Goal: Transaction & Acquisition: Purchase product/service

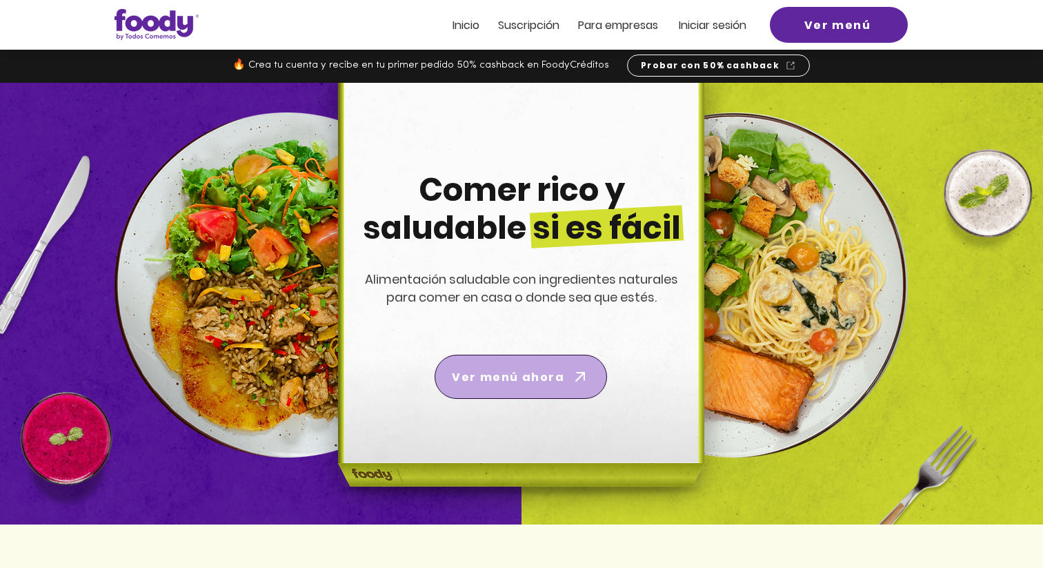
click at [528, 377] on span "Ver menú ahora" at bounding box center [508, 376] width 112 height 17
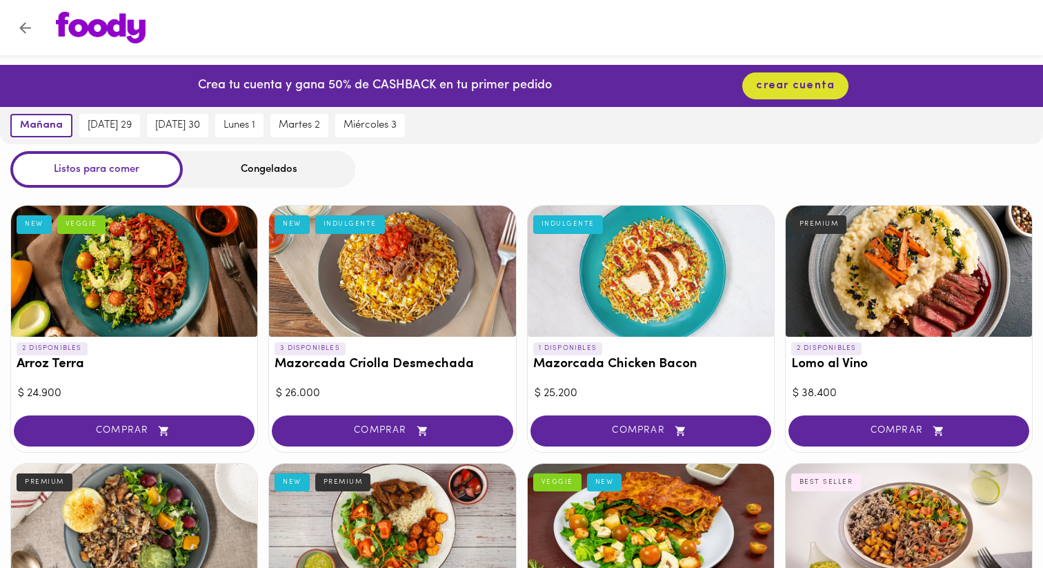
click at [21, 26] on icon "Volver" at bounding box center [25, 28] width 12 height 12
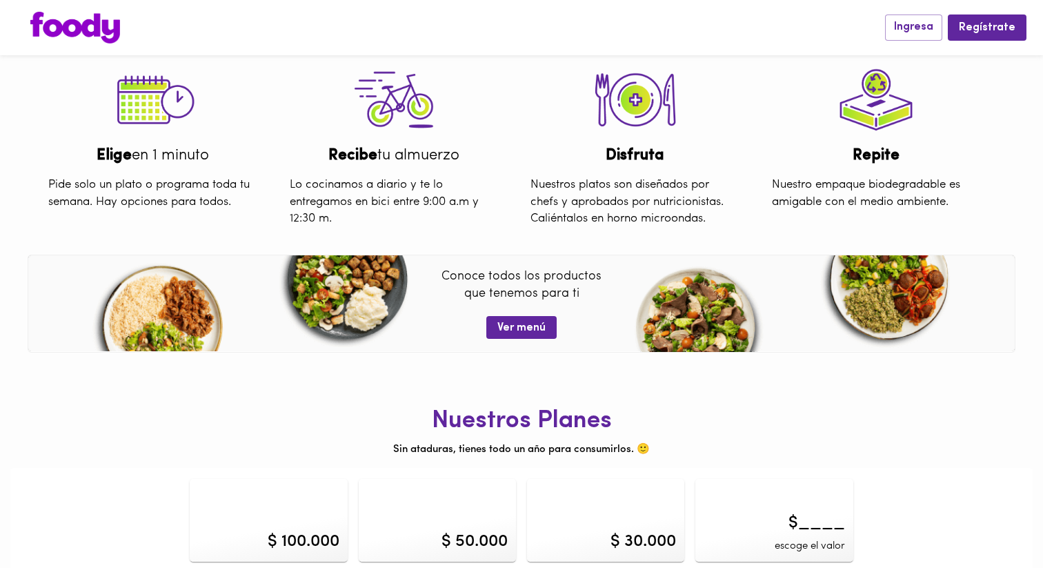
scroll to position [459, 0]
click at [514, 325] on span "Ver menú" at bounding box center [521, 328] width 48 height 13
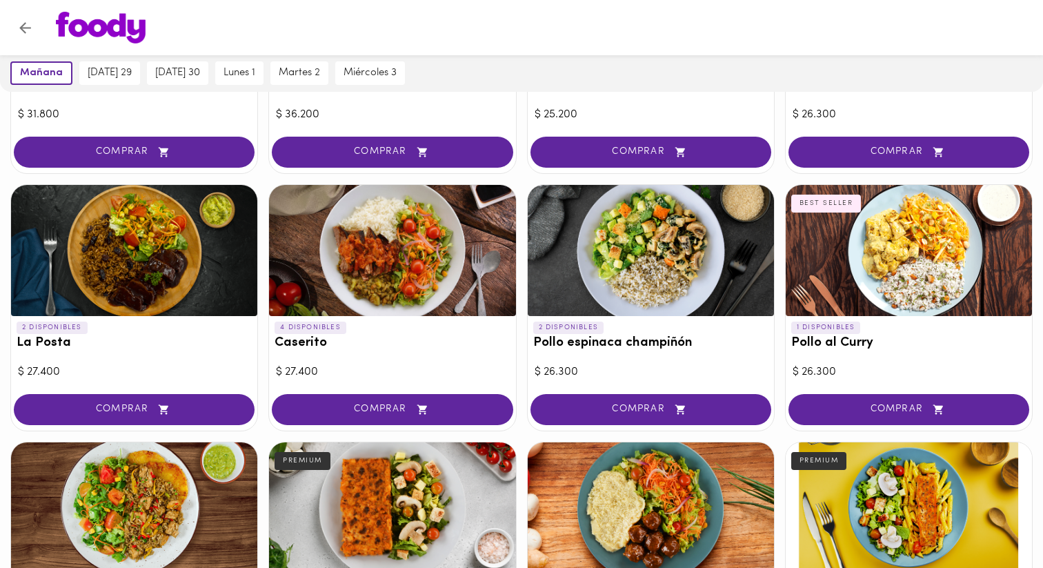
scroll to position [482, 0]
